Goal: Task Accomplishment & Management: Use online tool/utility

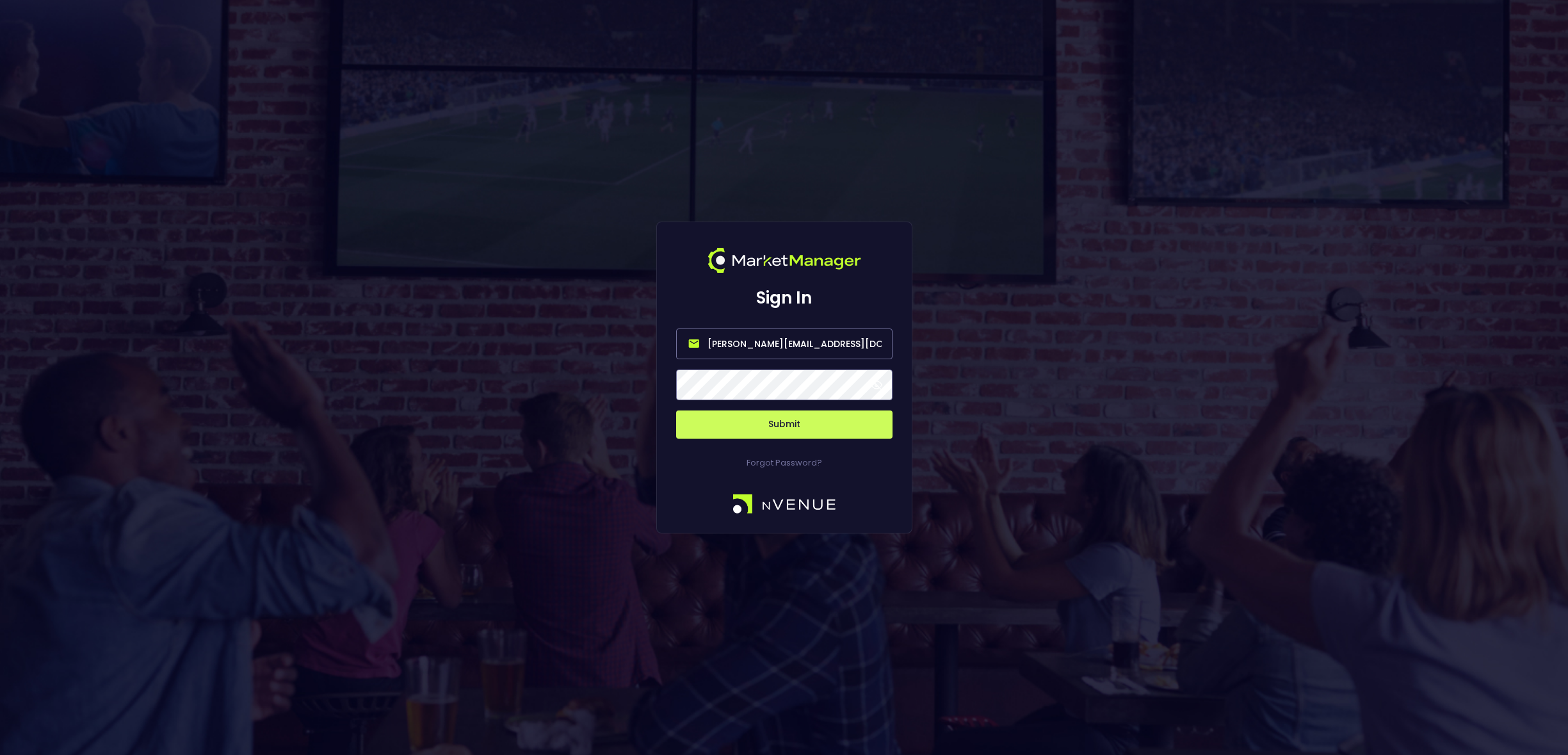
drag, startPoint x: 760, startPoint y: 344, endPoint x: 663, endPoint y: 345, distance: 97.0
click at [665, 347] on div "Sign In [PERSON_NAME][EMAIL_ADDRESS][DOMAIN_NAME] Submit Forgot Password?" at bounding box center [784, 378] width 256 height 313
click at [750, 342] on input "[EMAIL_ADDRESS][DOMAIN_NAME]" at bounding box center [784, 344] width 216 height 30
click at [782, 426] on button "Submit" at bounding box center [784, 424] width 216 height 28
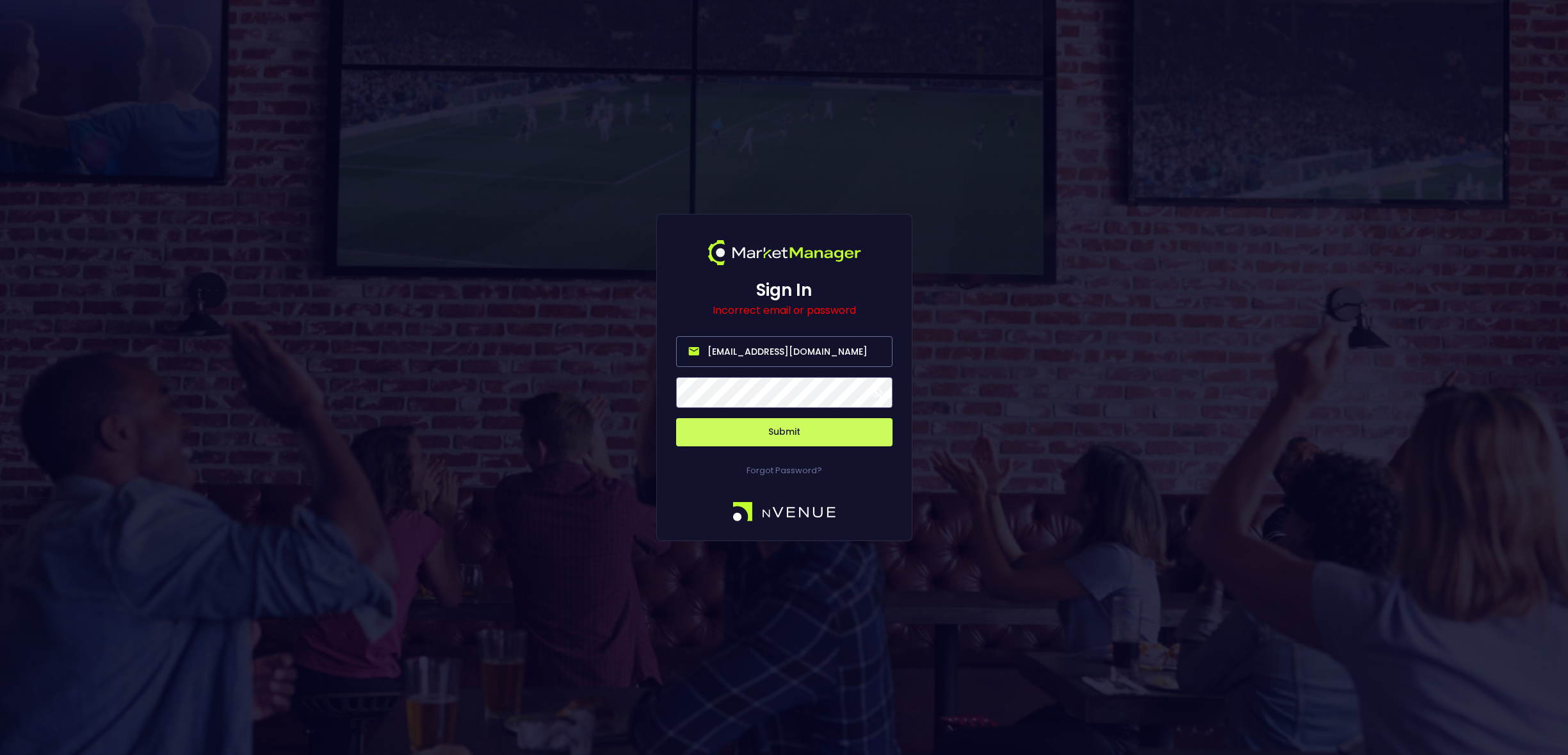
drag, startPoint x: 789, startPoint y: 350, endPoint x: 753, endPoint y: 353, distance: 36.1
click at [752, 351] on input "[EMAIL_ADDRESS][DOMAIN_NAME]" at bounding box center [784, 352] width 216 height 30
click at [783, 352] on input "[EMAIL_ADDRESS][DOMAIN_NAME]" at bounding box center [784, 352] width 216 height 30
paste input "betradar"
type input "[EMAIL_ADDRESS][DOMAIN_NAME]"
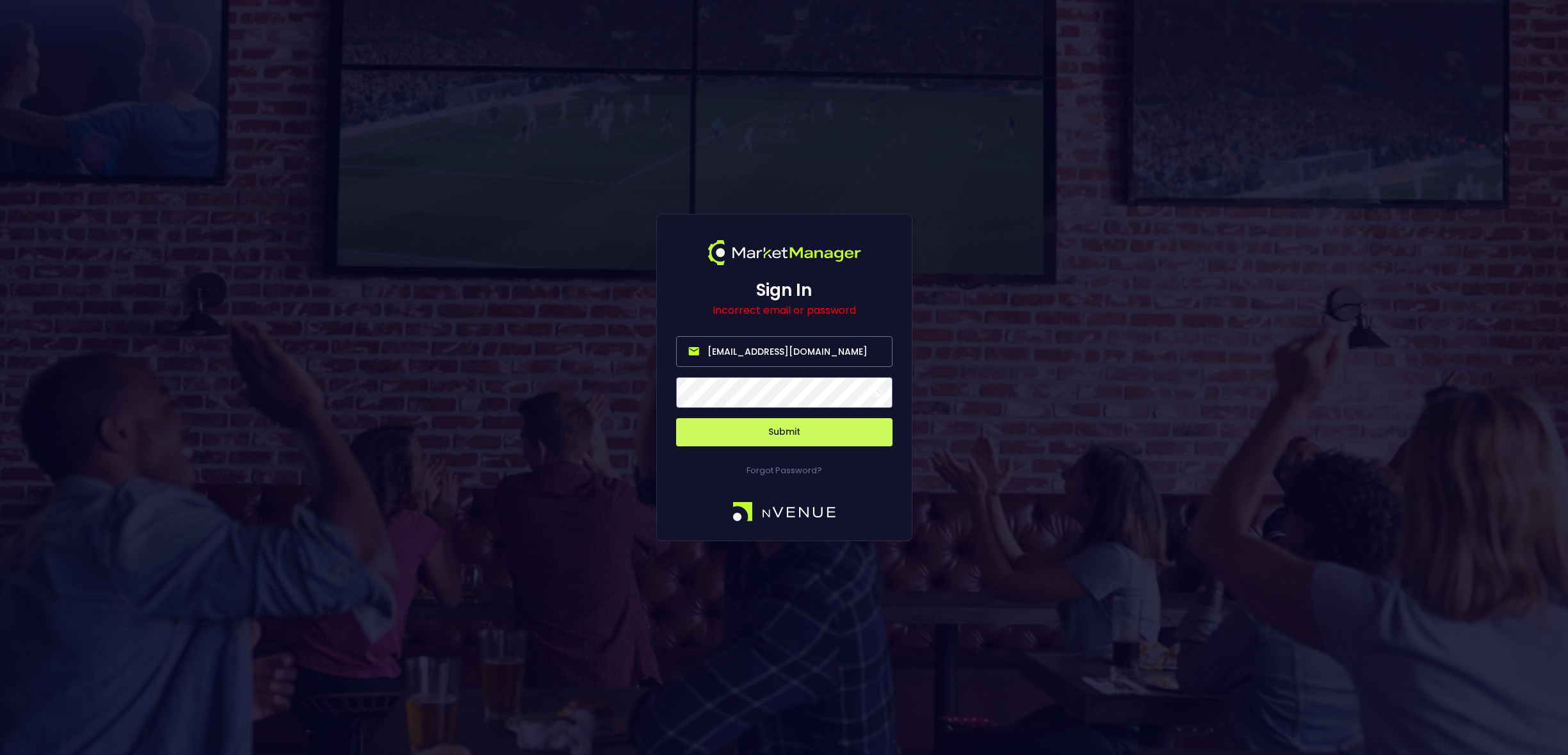
click at [676, 418] on button "Submit" at bounding box center [784, 432] width 216 height 28
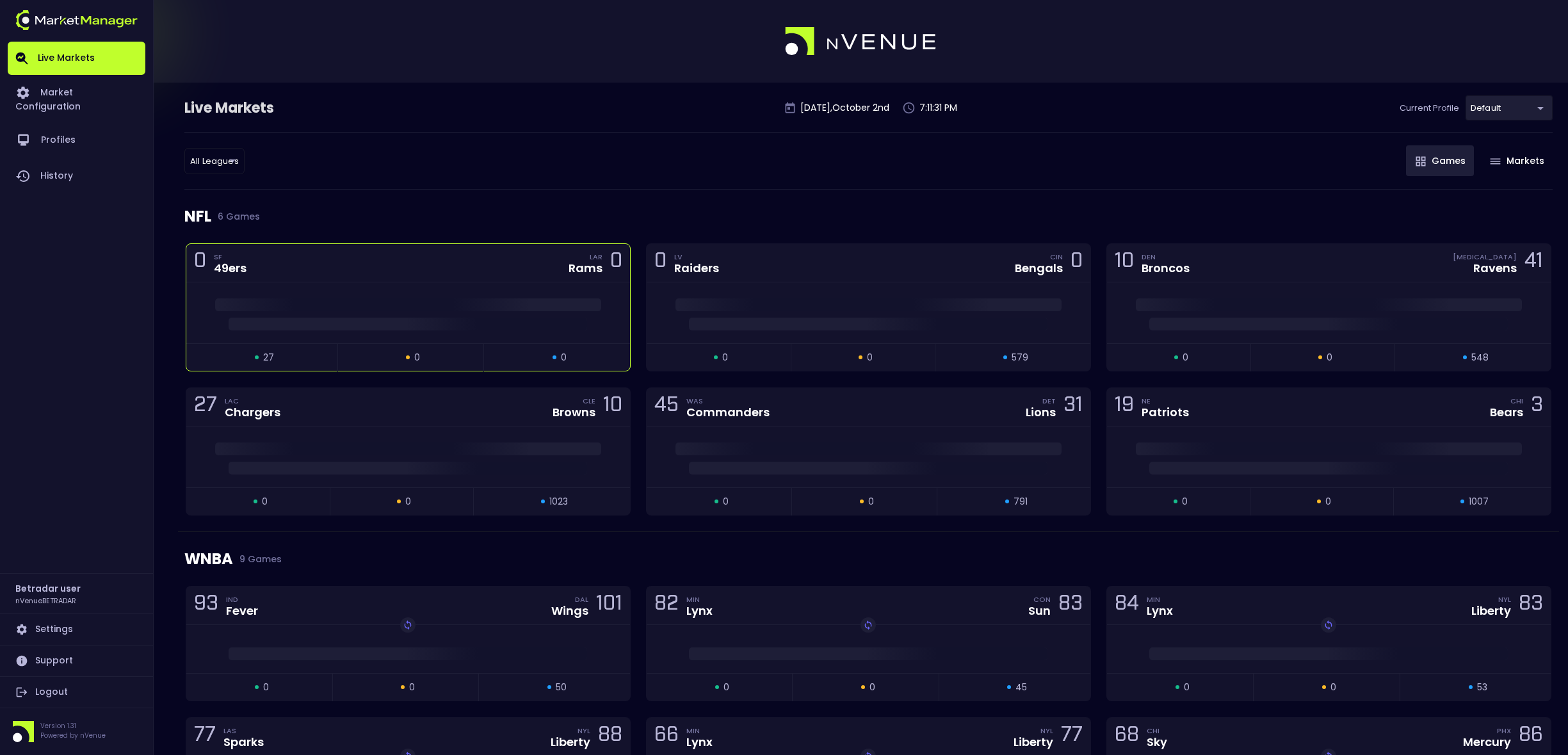
click at [547, 297] on div at bounding box center [408, 313] width 444 height 61
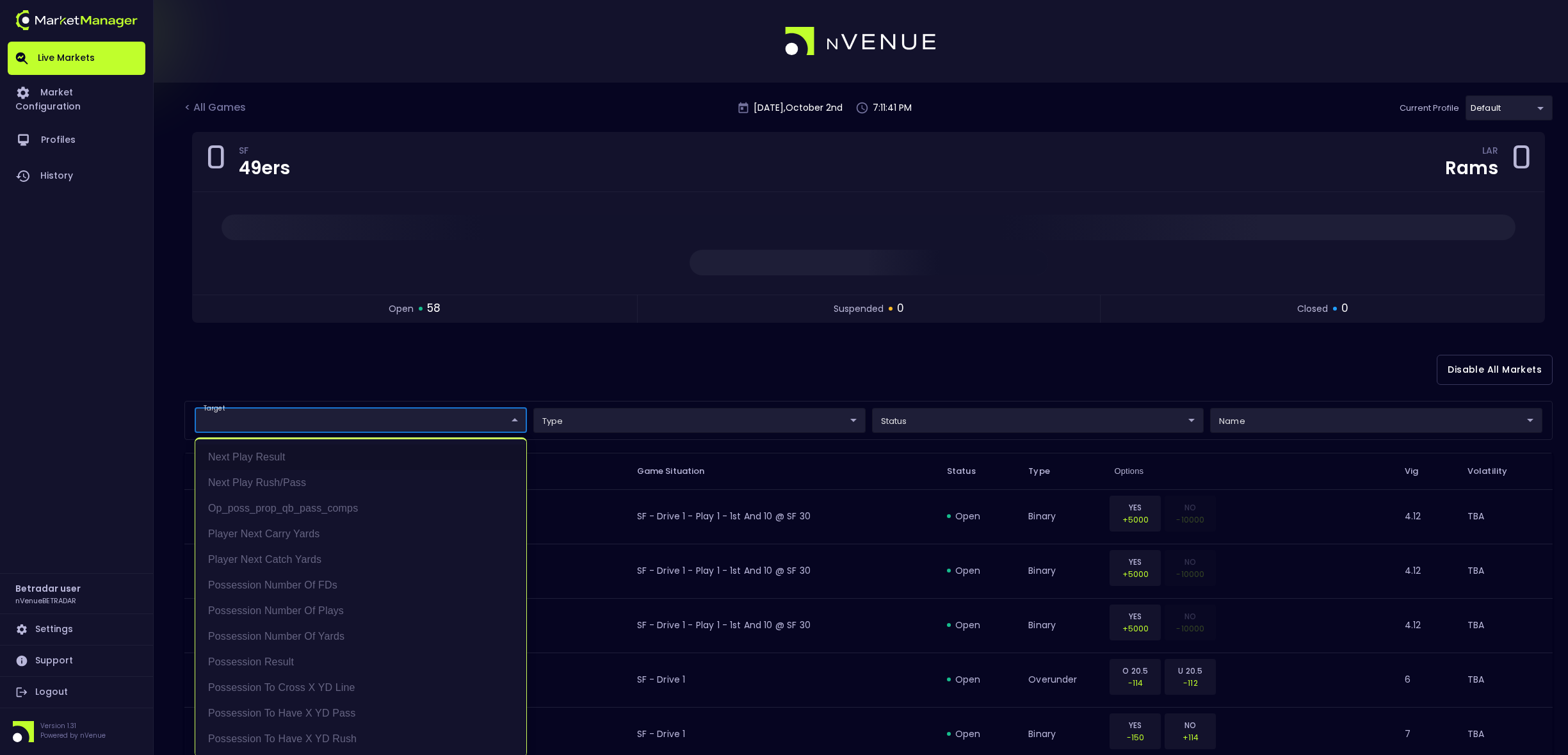
click at [507, 382] on div at bounding box center [784, 377] width 1568 height 755
click at [288, 660] on li "Possession Result" at bounding box center [360, 661] width 331 height 25
type input "Possession Result"
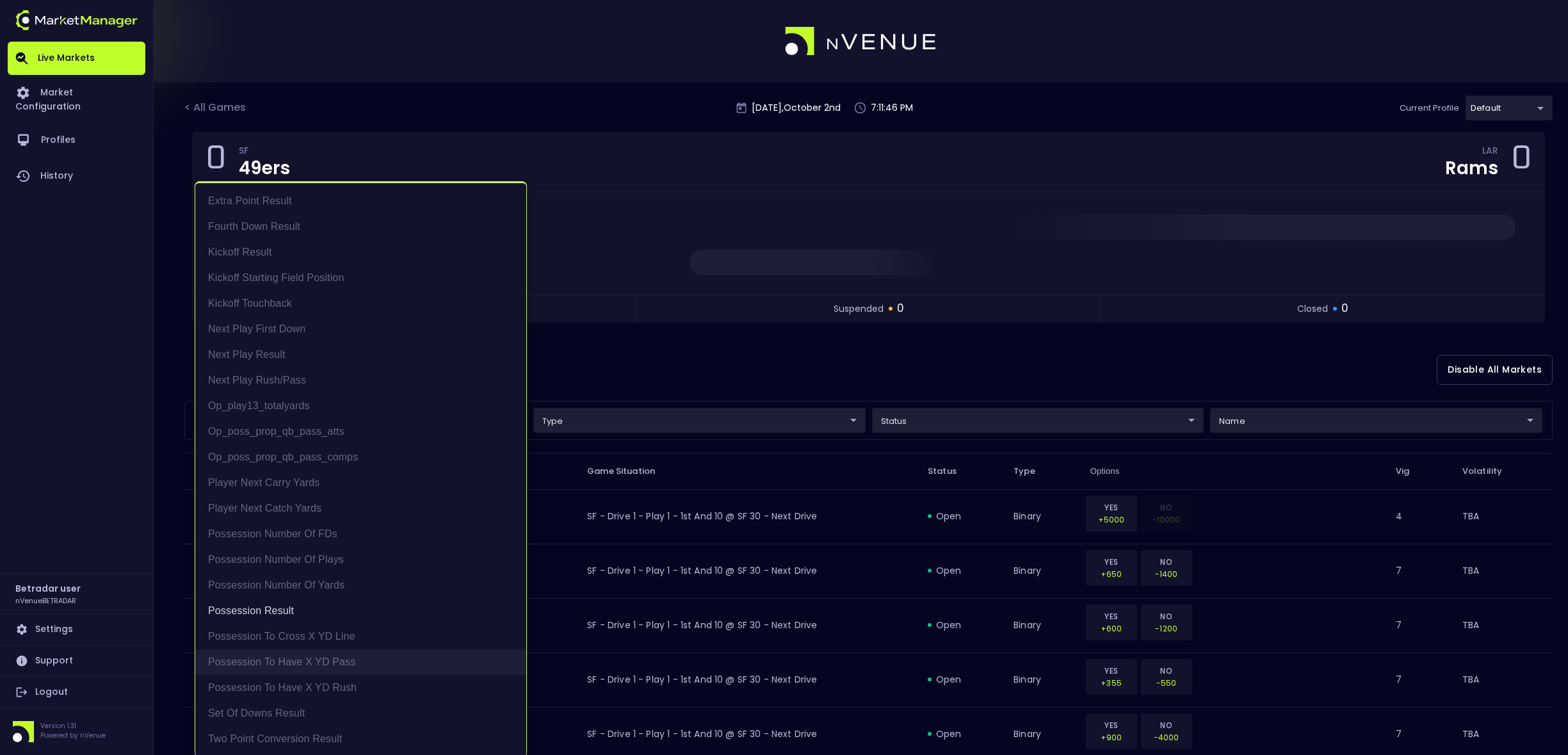
scroll to position [3, 0]
click at [627, 370] on div at bounding box center [784, 377] width 1568 height 755
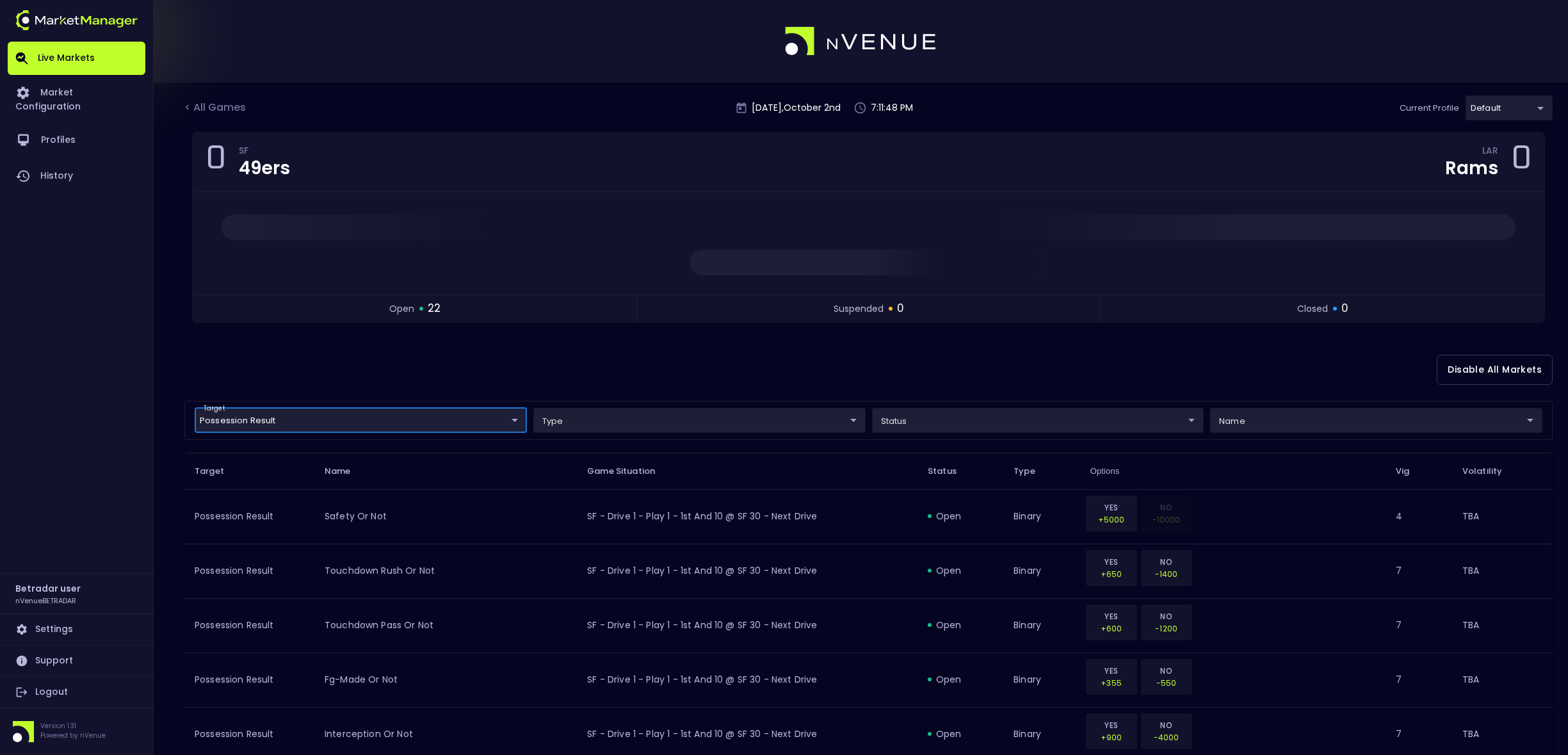
scroll to position [0, 0]
